Goal: Information Seeking & Learning: Find specific fact

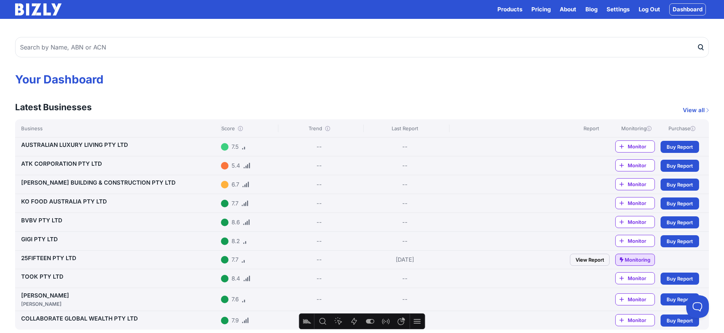
drag, startPoint x: 141, startPoint y: 146, endPoint x: 12, endPoint y: 145, distance: 128.5
copy link "AUSTRALIAN LUXURY LIVING PTY LTD"
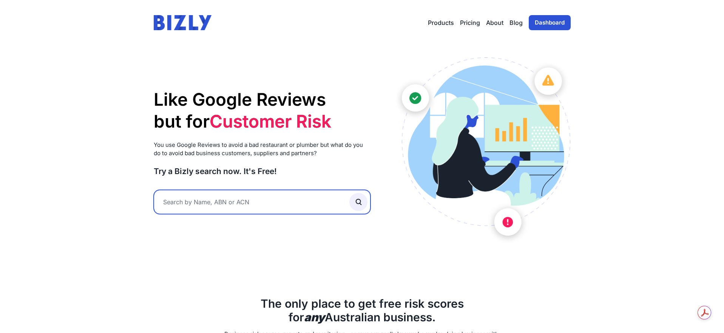
drag, startPoint x: 207, startPoint y: 200, endPoint x: 200, endPoint y: 202, distance: 7.3
click at [206, 201] on input "text" at bounding box center [262, 202] width 217 height 24
paste input "[URL][DOMAIN_NAME]"
type input "[URL][DOMAIN_NAME]"
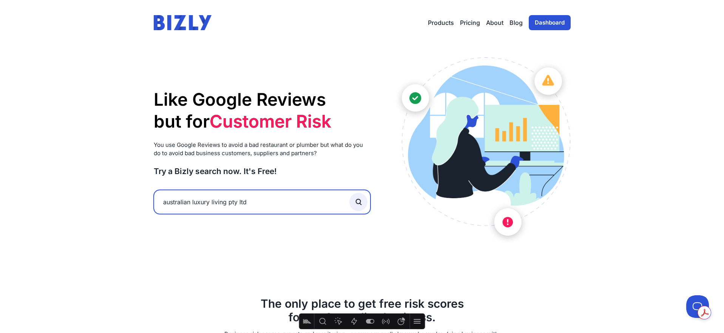
type input "australian luxury living pty ltd"
click at [350, 193] on button "submit" at bounding box center [359, 202] width 18 height 18
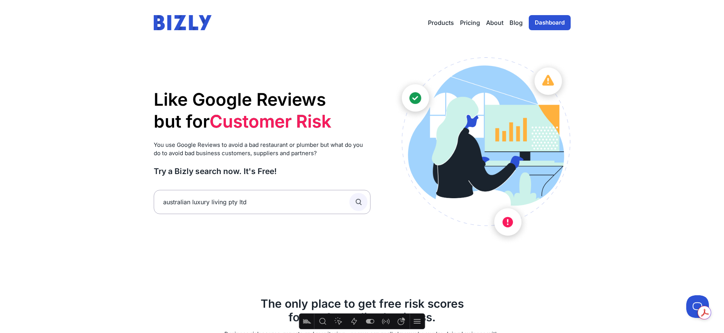
click at [359, 203] on icon "submit" at bounding box center [358, 202] width 8 height 8
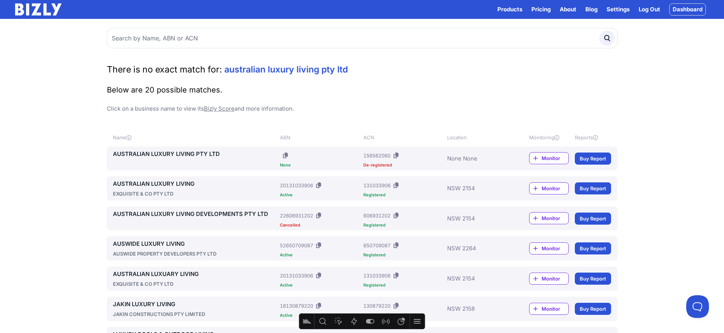
click at [155, 153] on link "AUSTRALIAN LUXURY LIVING PTY LTD" at bounding box center [195, 154] width 164 height 9
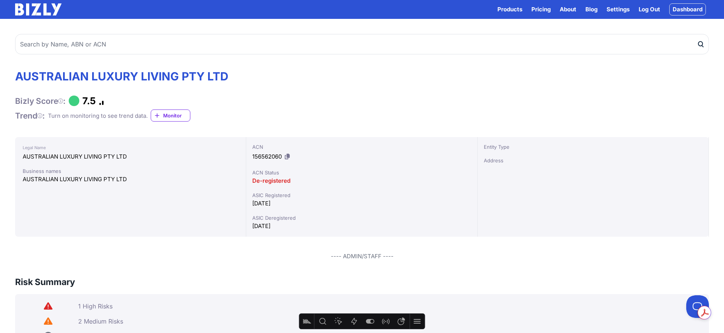
drag, startPoint x: 103, startPoint y: 103, endPoint x: 110, endPoint y: 104, distance: 6.5
click at [110, 101] on icon at bounding box center [104, 101] width 11 height 0
drag, startPoint x: 106, startPoint y: 103, endPoint x: 110, endPoint y: 103, distance: 4.2
click at [110, 103] on div "Bizly Score : 7.5" at bounding box center [122, 100] width 214 height 11
click at [104, 101] on icon at bounding box center [104, 101] width 11 height 0
